Goal: Understand process/instructions: Learn how to perform a task or action

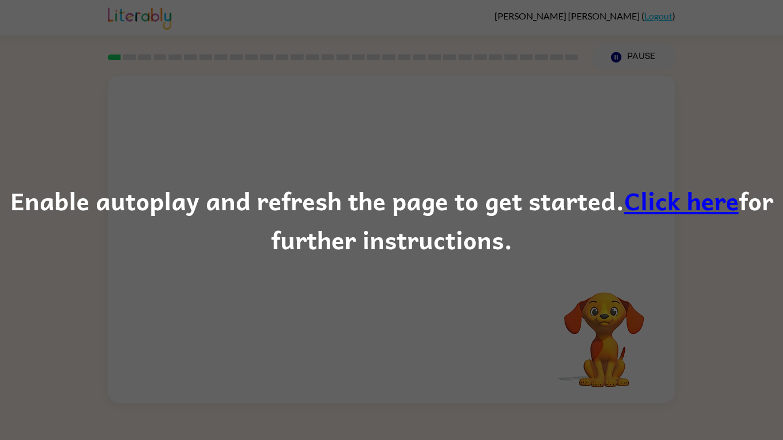
click at [637, 210] on link "Click here" at bounding box center [681, 200] width 115 height 38
click at [213, 285] on div "Enable autoplay and refresh the page to get started. Click here for further ins…" at bounding box center [391, 220] width 783 height 440
click at [252, 36] on div "Enable autoplay and refresh the page to get started. Click here for further ins…" at bounding box center [391, 220] width 783 height 440
